Goal: Communication & Community: Ask a question

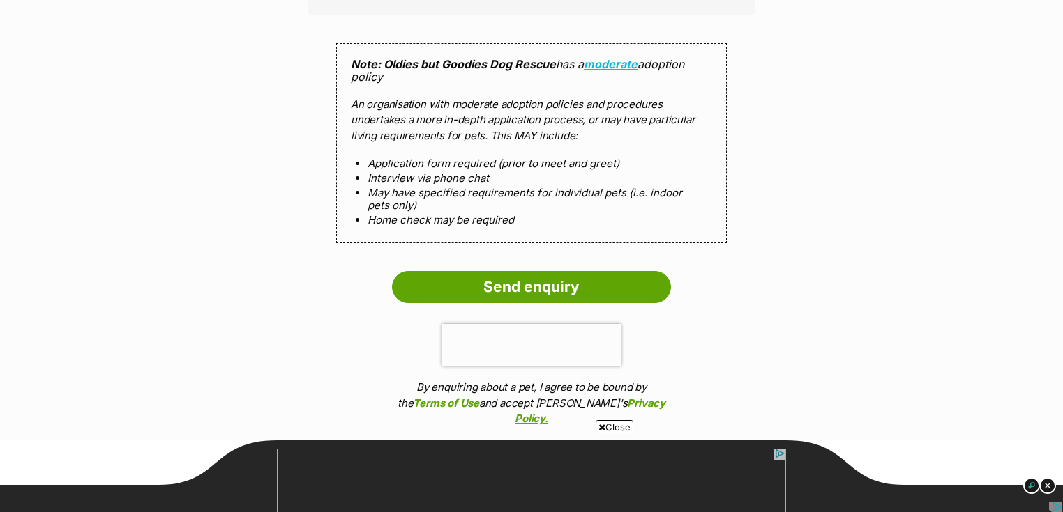
scroll to position [1283, 0]
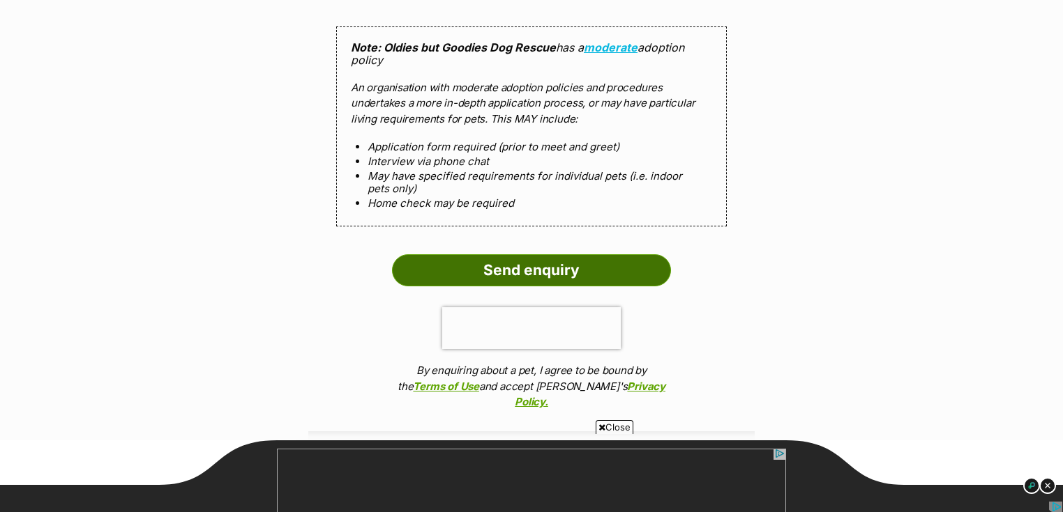
click at [547, 266] on input "Send enquiry" at bounding box center [531, 270] width 279 height 32
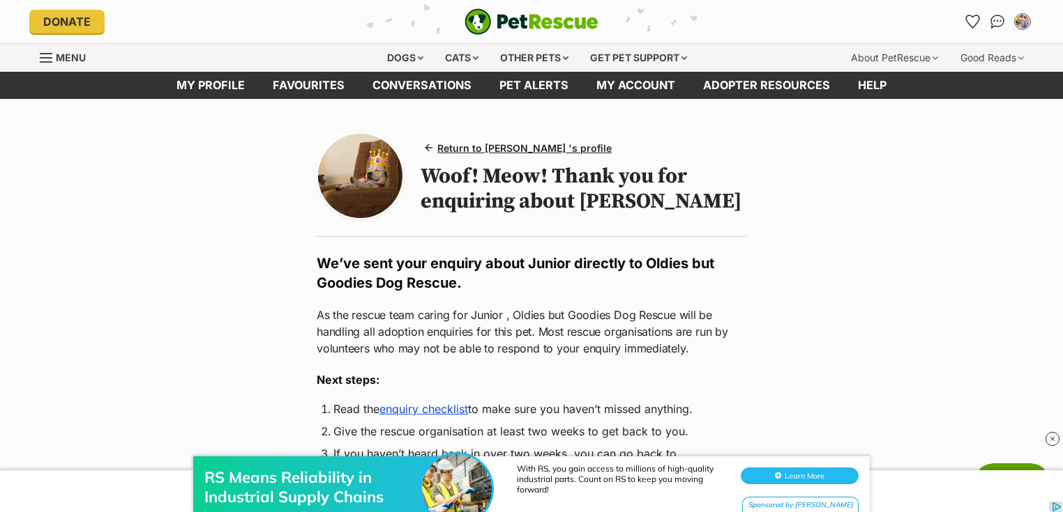
click at [338, 170] on img at bounding box center [360, 176] width 84 height 84
click at [512, 152] on span "Return to Junior 's profile" at bounding box center [524, 148] width 174 height 15
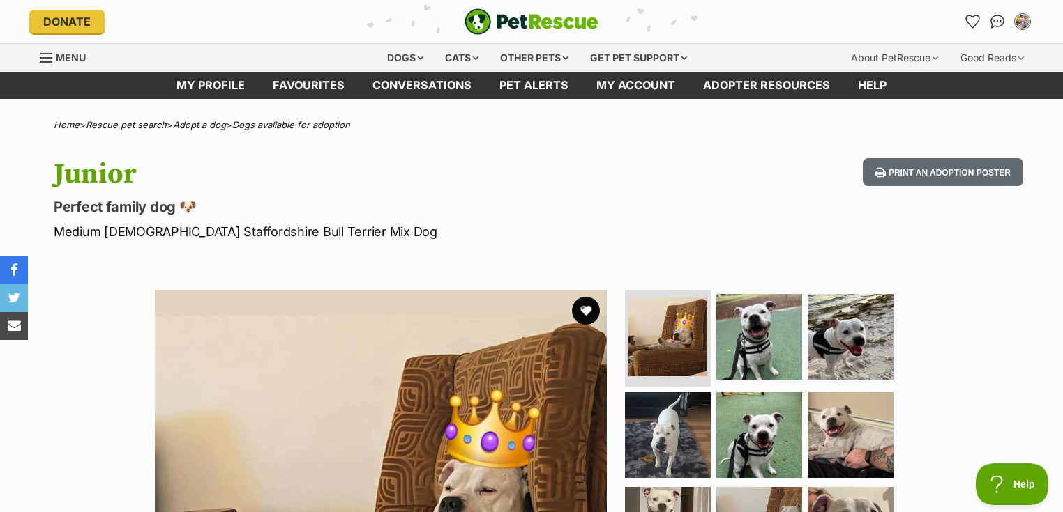
scroll to position [112, 0]
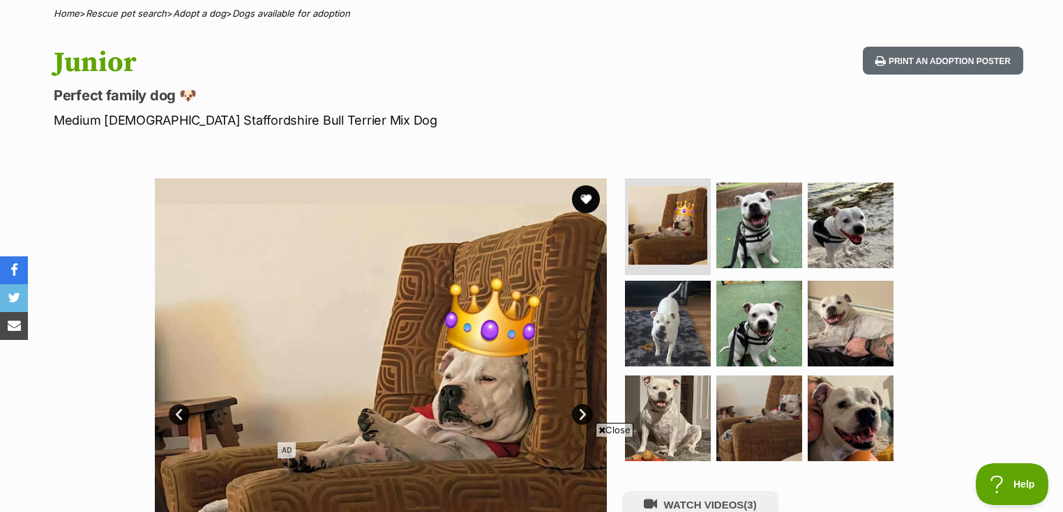
click at [515, 301] on img at bounding box center [381, 404] width 452 height 452
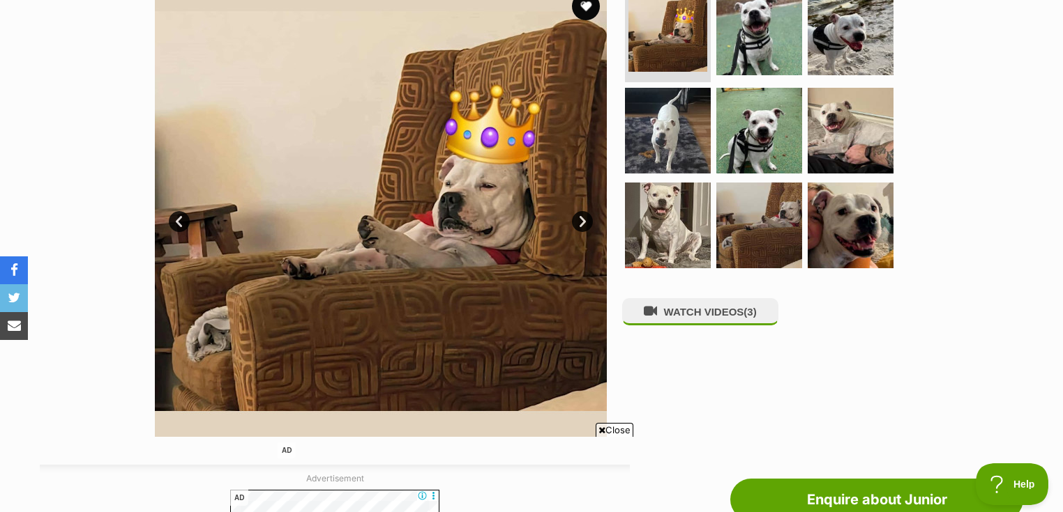
scroll to position [279, 0]
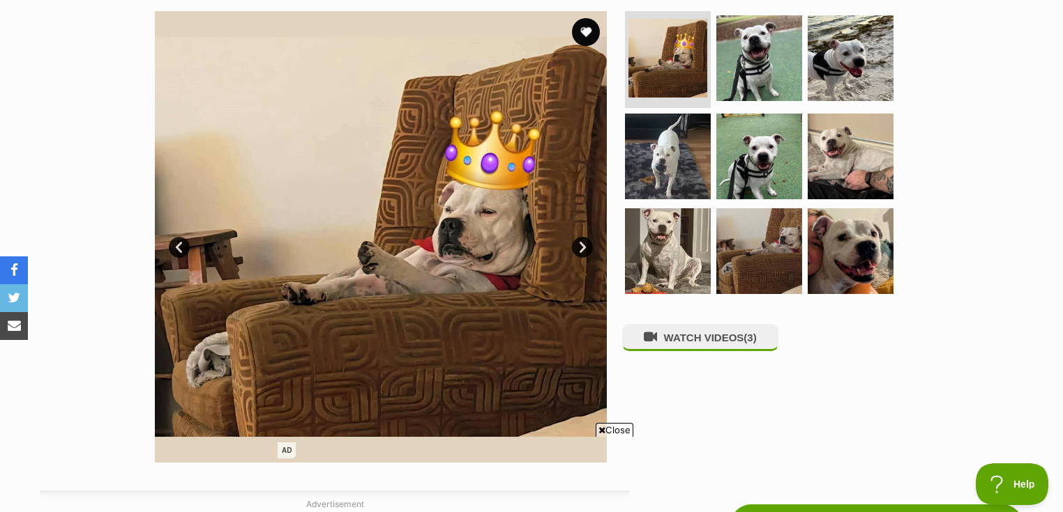
click at [438, 231] on img at bounding box center [381, 237] width 452 height 452
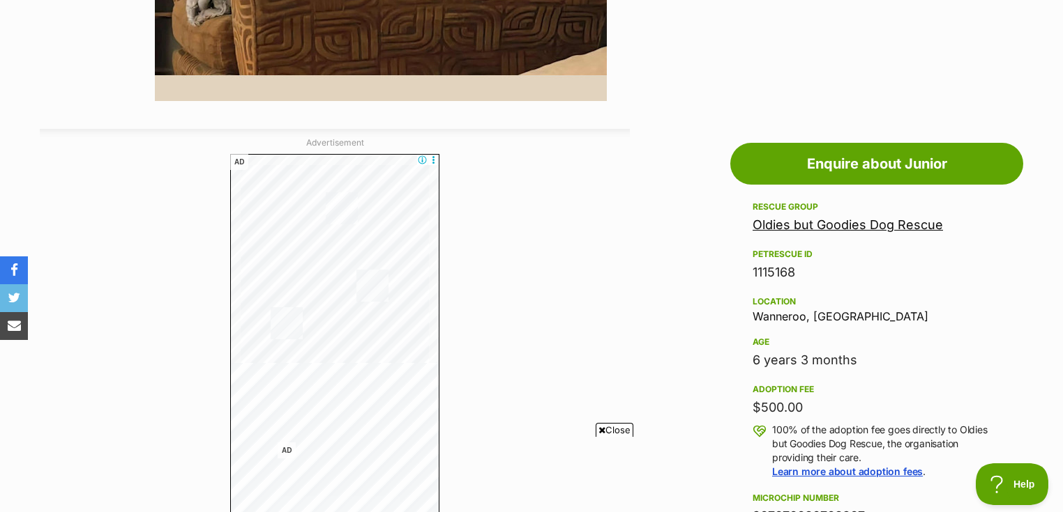
scroll to position [781, 0]
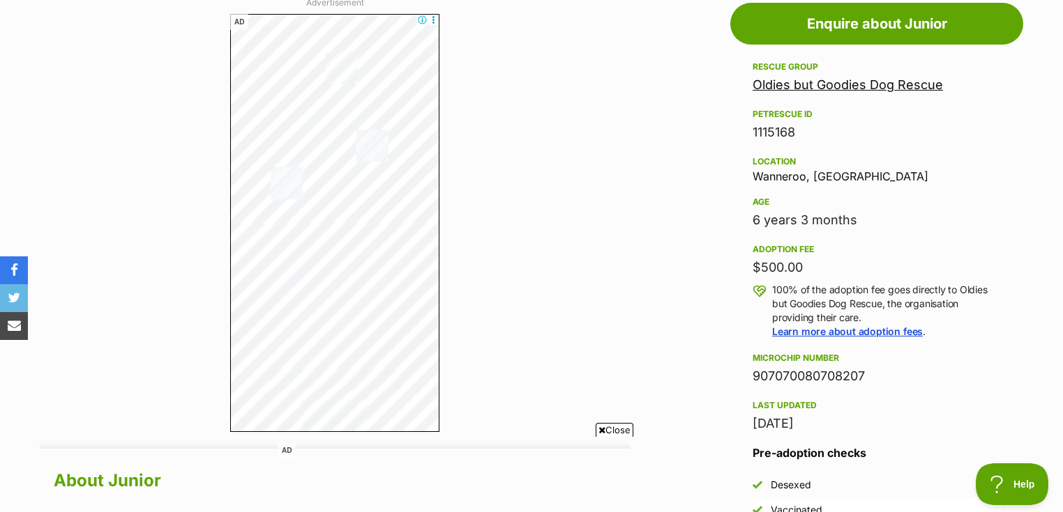
click at [902, 78] on link "Oldies but Goodies Dog Rescue" at bounding box center [847, 84] width 190 height 15
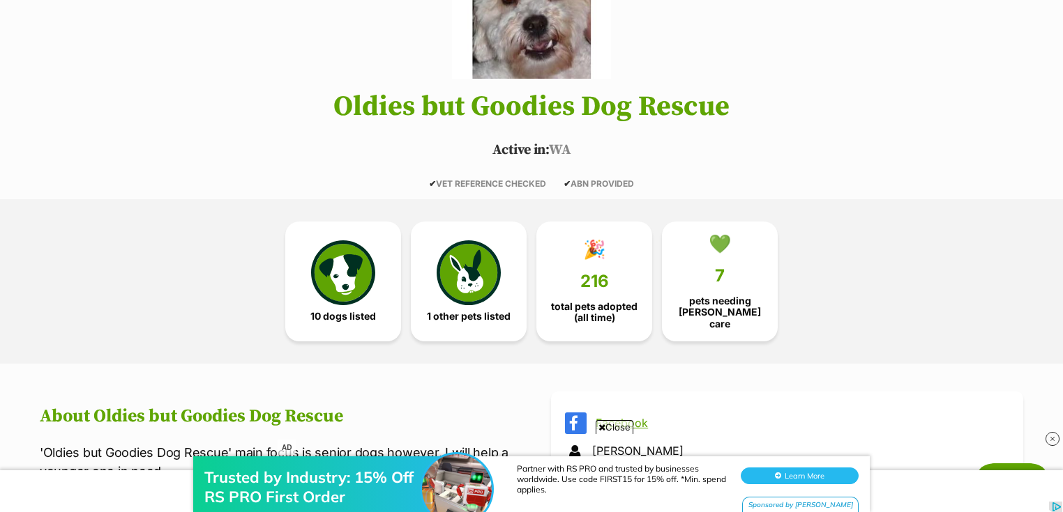
scroll to position [167, 0]
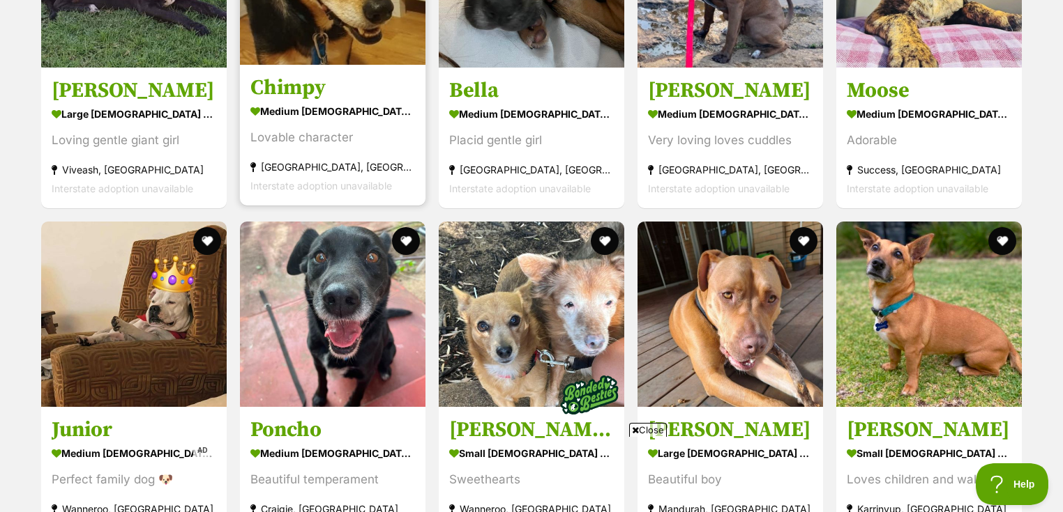
scroll to position [1410, 0]
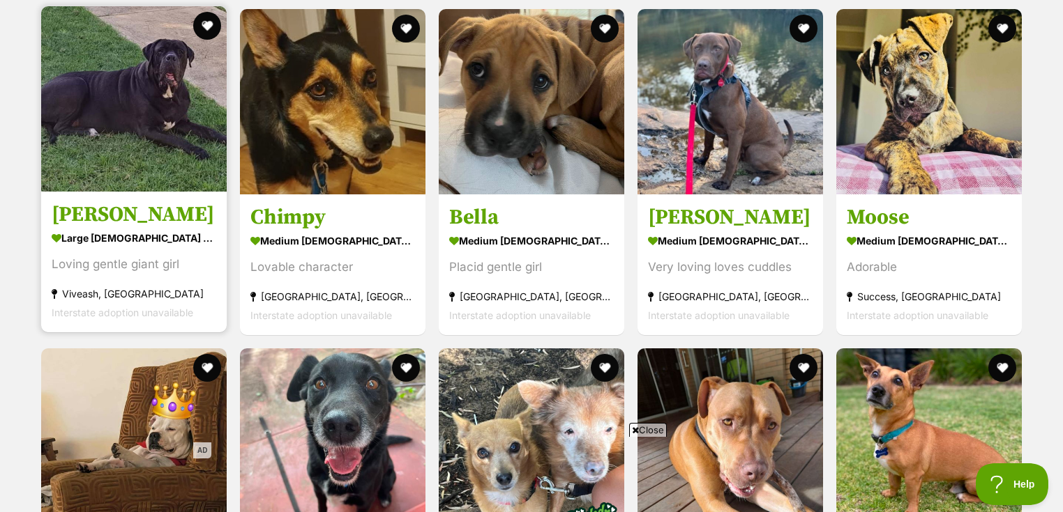
click at [153, 117] on img at bounding box center [133, 98] width 185 height 185
